Goal: Check status

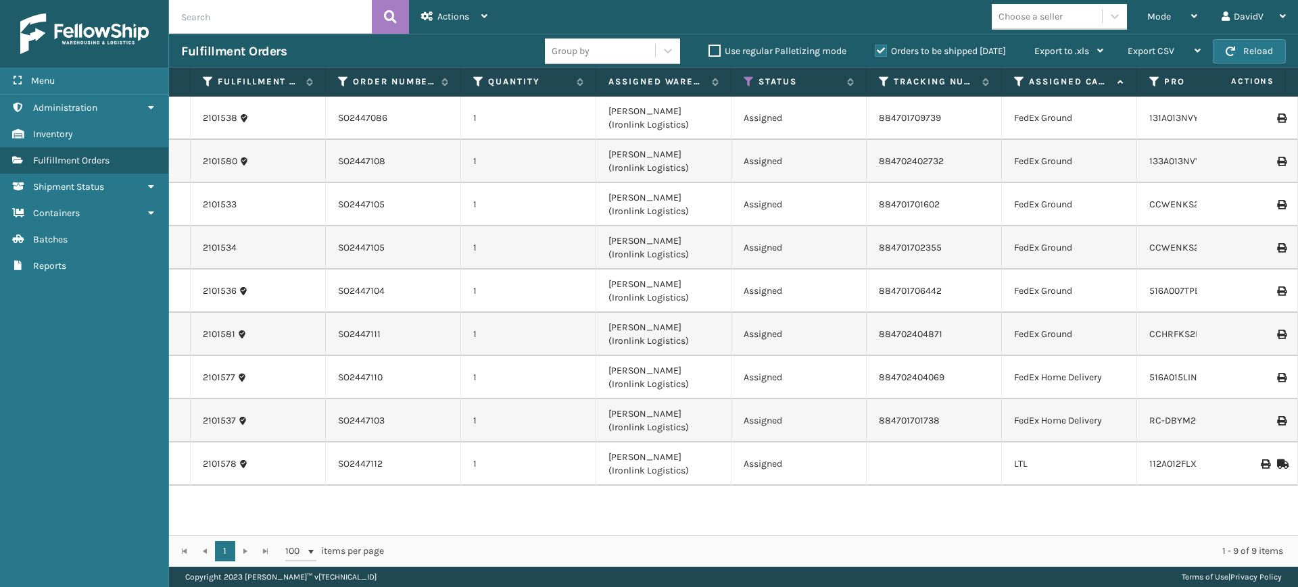
drag, startPoint x: 0, startPoint y: 0, endPoint x: 877, endPoint y: 45, distance: 878.6
click at [877, 45] on label "Orders to be shipped [DATE]" at bounding box center [940, 50] width 131 height 11
click at [875, 45] on input "Orders to be shipped [DATE]" at bounding box center [875, 47] width 1 height 9
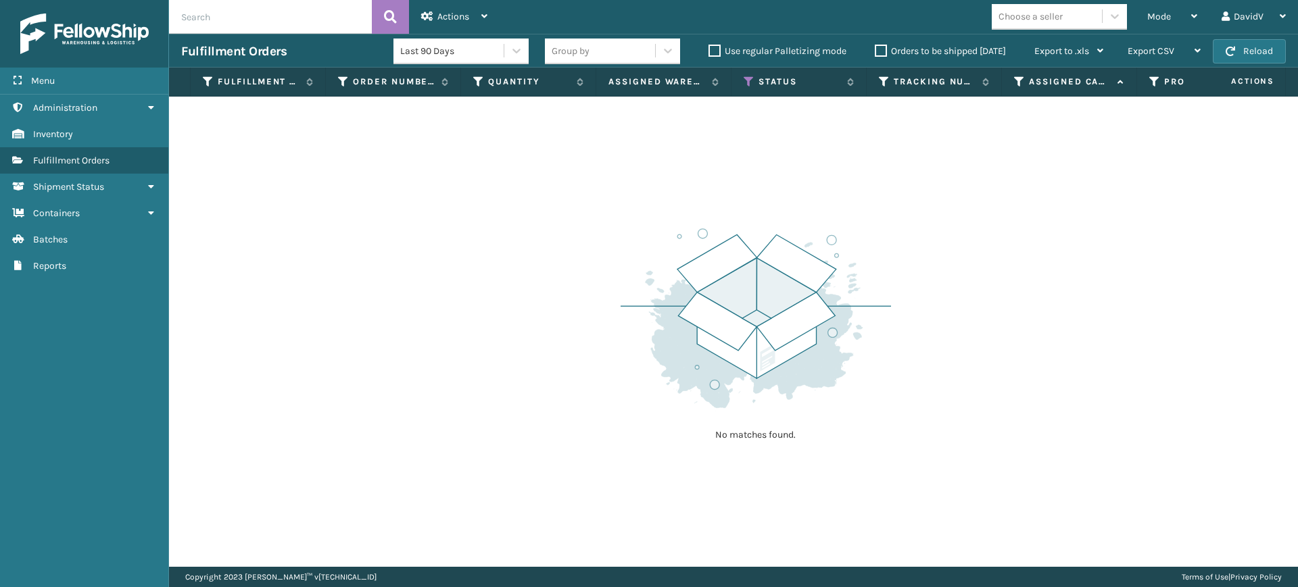
click at [882, 51] on label "Orders to be shipped [DATE]" at bounding box center [940, 50] width 131 height 11
click at [875, 51] on input "Orders to be shipped [DATE]" at bounding box center [875, 47] width 1 height 9
click at [888, 53] on label "Orders to be shipped [DATE]" at bounding box center [940, 50] width 131 height 11
click at [875, 52] on input "Orders to be shipped [DATE]" at bounding box center [875, 47] width 1 height 9
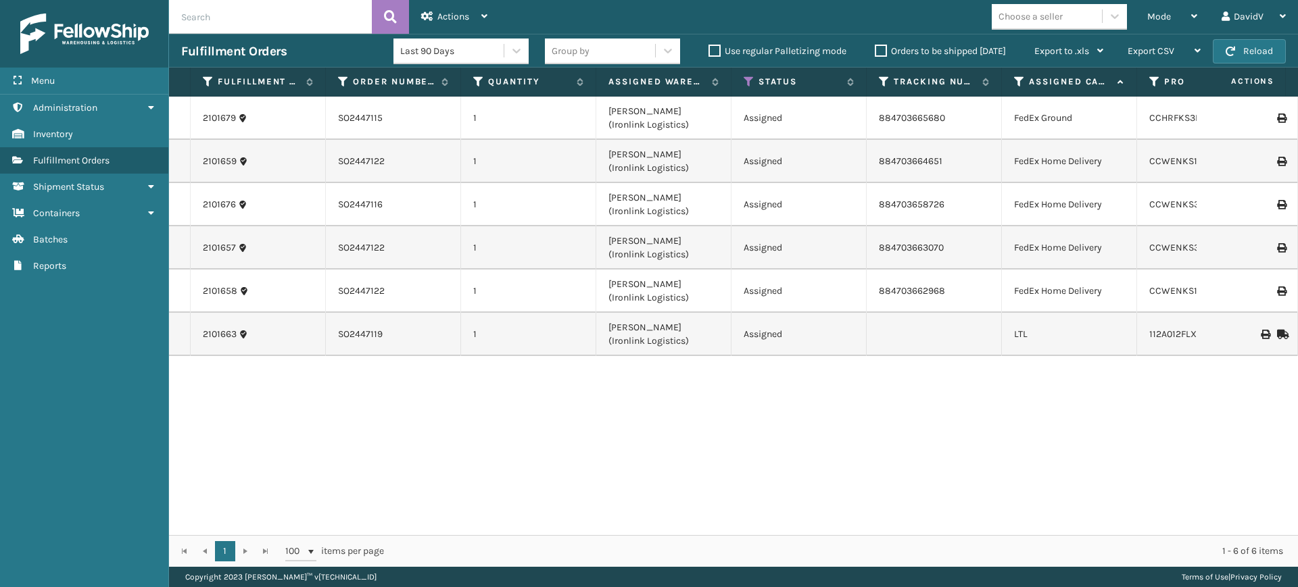
click at [877, 51] on label "Orders to be shipped [DATE]" at bounding box center [940, 50] width 131 height 11
click at [875, 51] on input "Orders to be shipped [DATE]" at bounding box center [875, 47] width 1 height 9
click at [877, 46] on label "Orders to be shipped [DATE]" at bounding box center [940, 50] width 131 height 11
click at [875, 46] on input "Orders to be shipped [DATE]" at bounding box center [875, 47] width 1 height 9
click at [877, 48] on label "Orders to be shipped [DATE]" at bounding box center [940, 50] width 131 height 11
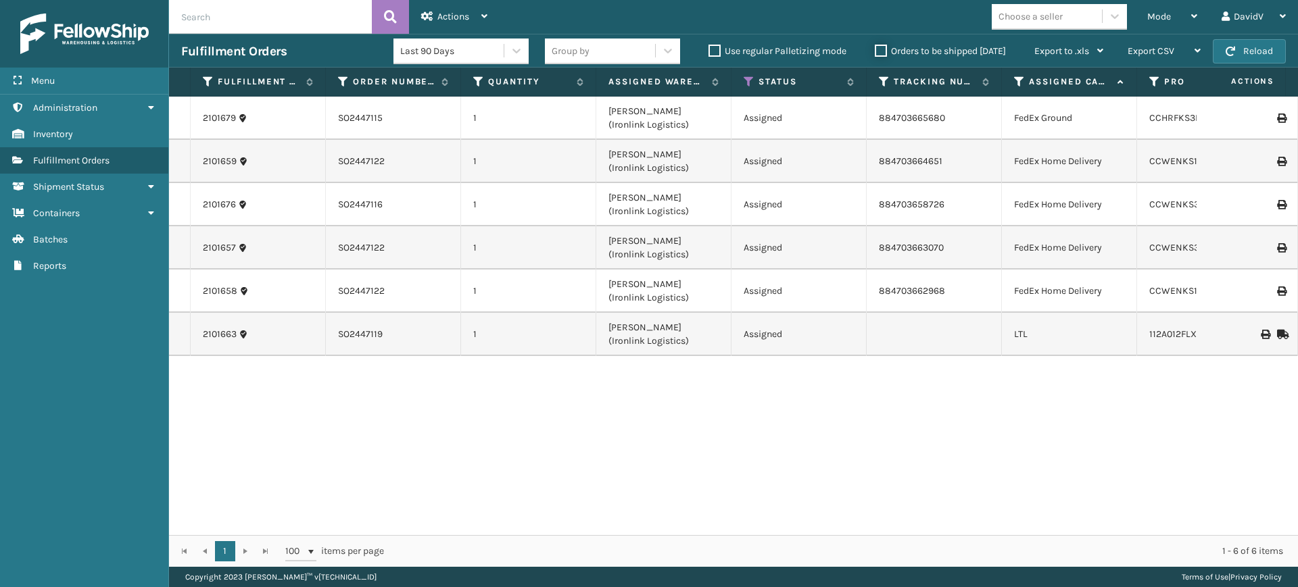
click at [875, 48] on input "Orders to be shipped [DATE]" at bounding box center [875, 47] width 1 height 9
click at [877, 48] on label "Orders to be shipped [DATE]" at bounding box center [940, 50] width 131 height 11
click at [875, 48] on input "Orders to be shipped [DATE]" at bounding box center [875, 47] width 1 height 9
click at [661, 402] on div "2101679 SO2447115 1 [PERSON_NAME] (Ironlink Logistics) Assigned 884703665680 Fe…" at bounding box center [733, 316] width 1129 height 439
click at [880, 49] on label "Orders to be shipped [DATE]" at bounding box center [940, 50] width 131 height 11
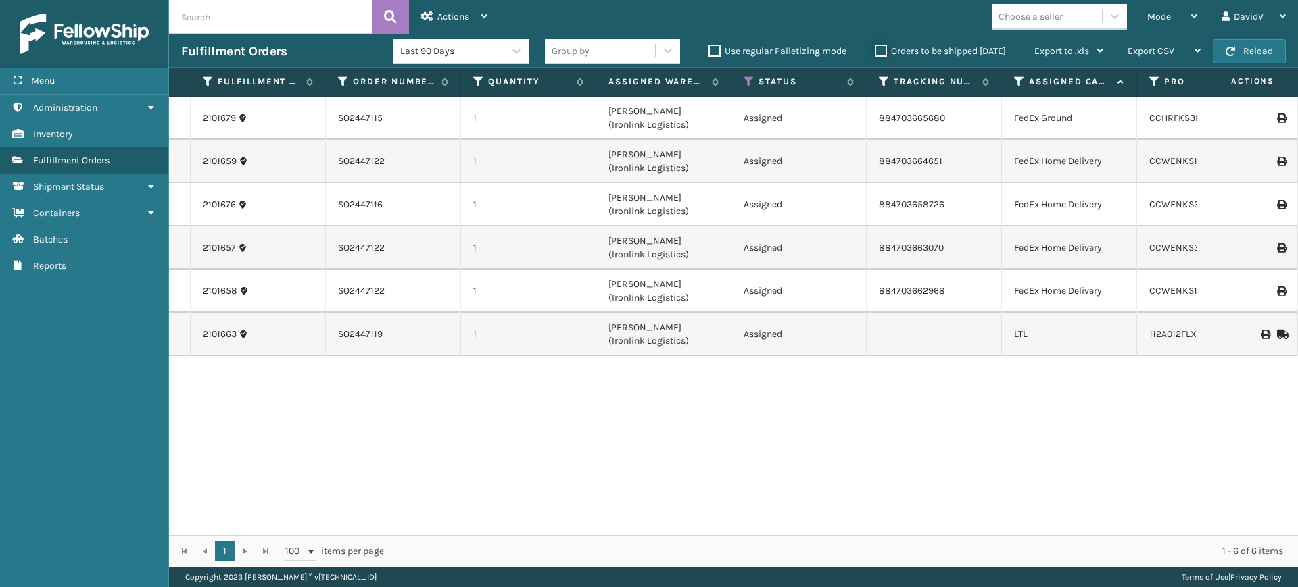
click at [875, 49] on input "Orders to be shipped [DATE]" at bounding box center [875, 47] width 1 height 9
click at [880, 49] on label "Orders to be shipped [DATE]" at bounding box center [940, 50] width 131 height 11
click at [875, 49] on input "Orders to be shipped [DATE]" at bounding box center [875, 47] width 1 height 9
